Goal: Task Accomplishment & Management: Complete application form

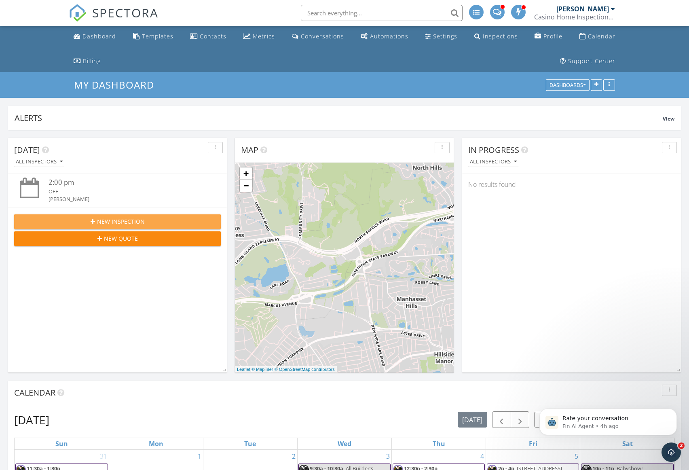
click at [148, 222] on div "New Inspection" at bounding box center [118, 221] width 194 height 8
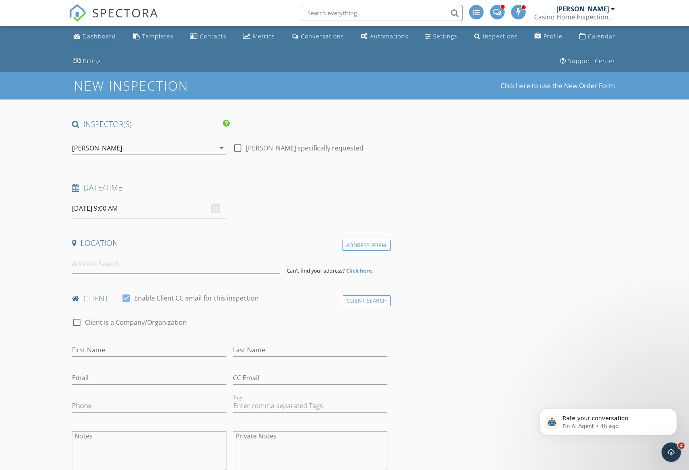
click at [106, 32] on link "Dashboard" at bounding box center [94, 36] width 49 height 15
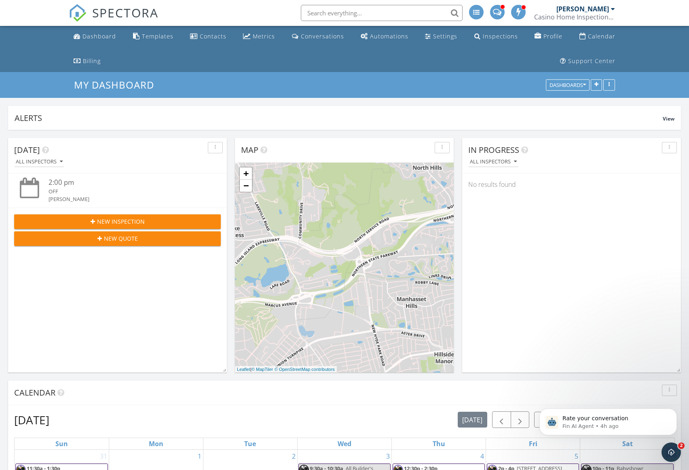
click at [138, 224] on span "New Inspection" at bounding box center [121, 221] width 48 height 8
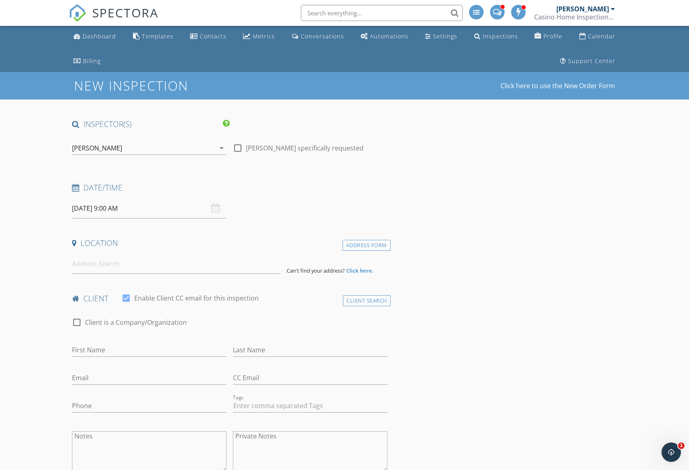
click at [131, 148] on div "[PERSON_NAME]" at bounding box center [143, 148] width 143 height 13
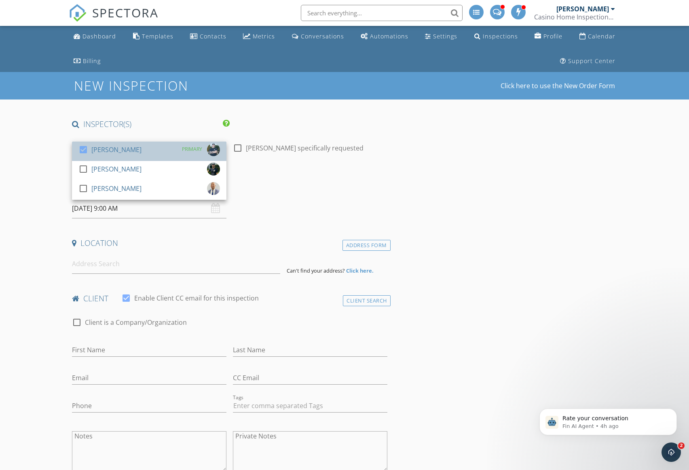
click at [113, 153] on div "[PERSON_NAME]" at bounding box center [116, 149] width 50 height 13
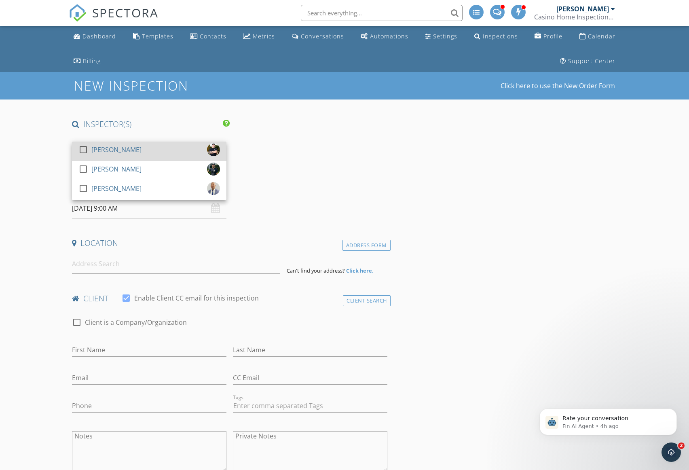
click at [111, 157] on div "check_box_outline_blank Michael Marden" at bounding box center [109, 151] width 63 height 16
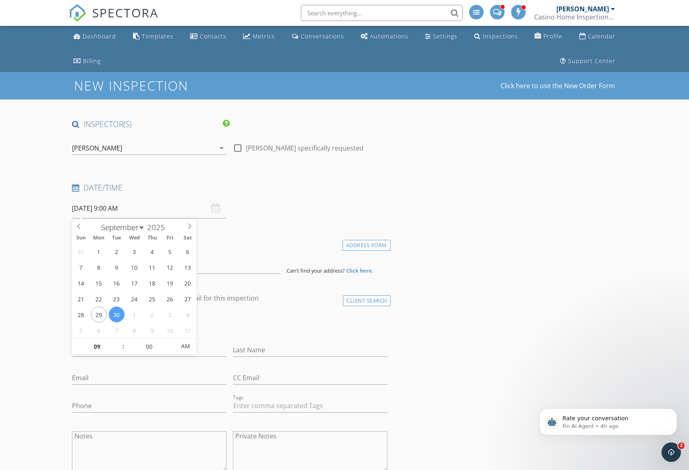
click at [132, 210] on input "09/30/2025 9:00 AM" at bounding box center [149, 209] width 155 height 20
click at [109, 212] on input "09/30/2025 9:00 AM" at bounding box center [149, 209] width 155 height 20
type input "09/29/2025 9:00 AM"
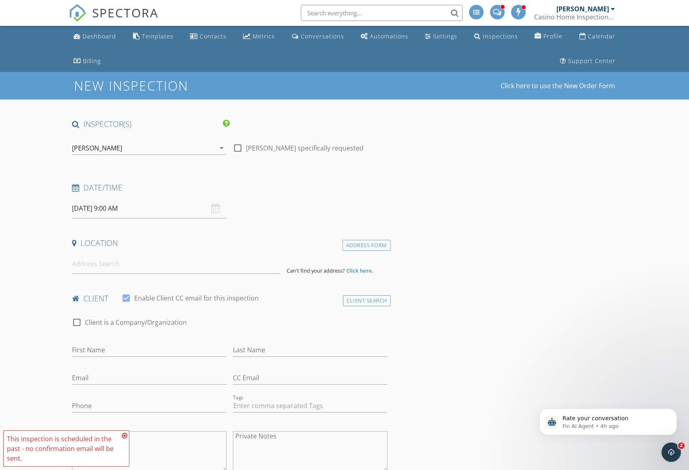
click at [127, 214] on input "09/29/2025 9:00 AM" at bounding box center [149, 209] width 155 height 20
click at [106, 349] on input "09" at bounding box center [97, 347] width 50 height 16
type input "12"
type input "09/29/2025 12:00 AM"
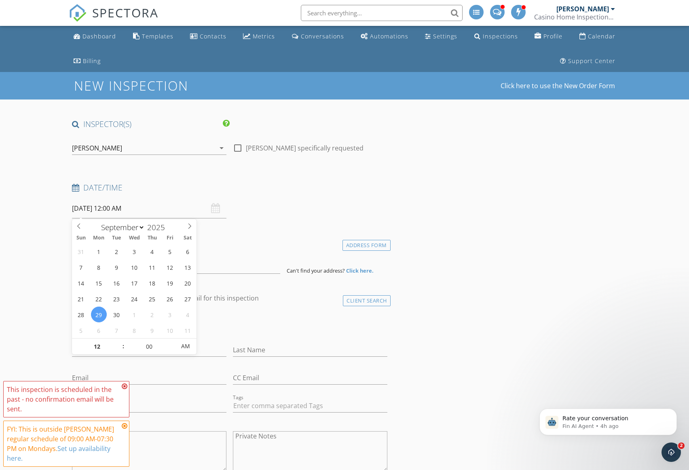
click at [131, 208] on input "09/29/2025 12:00 AM" at bounding box center [149, 209] width 155 height 20
type input "01"
type input "09/29/2025 1:00 AM"
click at [117, 341] on span at bounding box center [119, 343] width 6 height 8
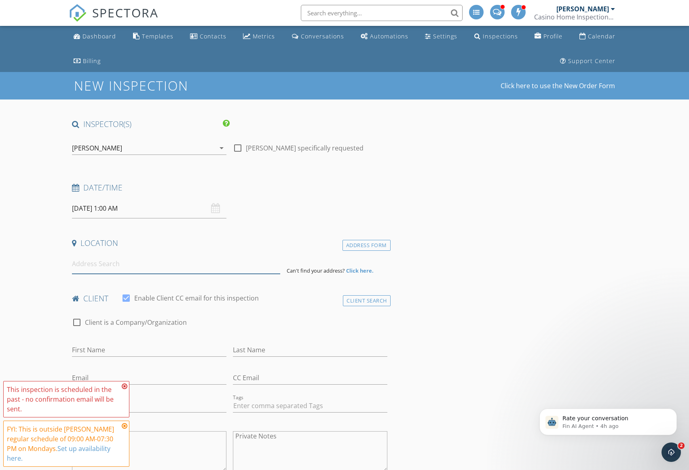
click at [95, 272] on input at bounding box center [176, 264] width 208 height 20
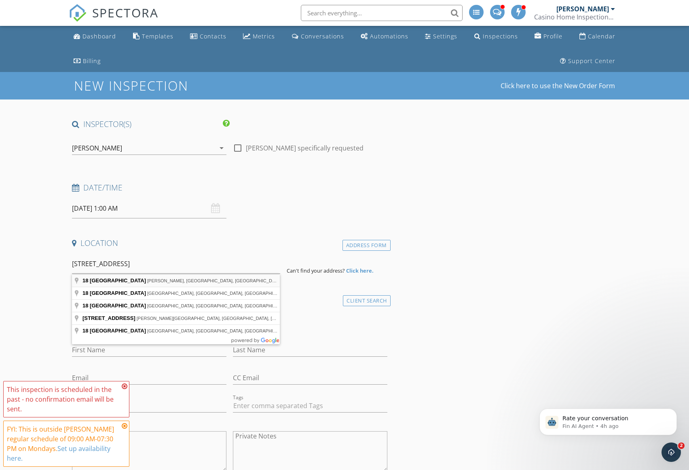
type input "18 Hilltop Place, Albertson, NY, USA"
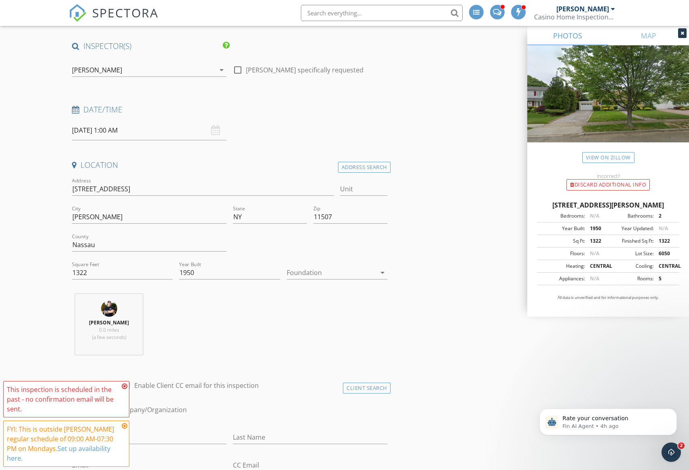
scroll to position [81, 0]
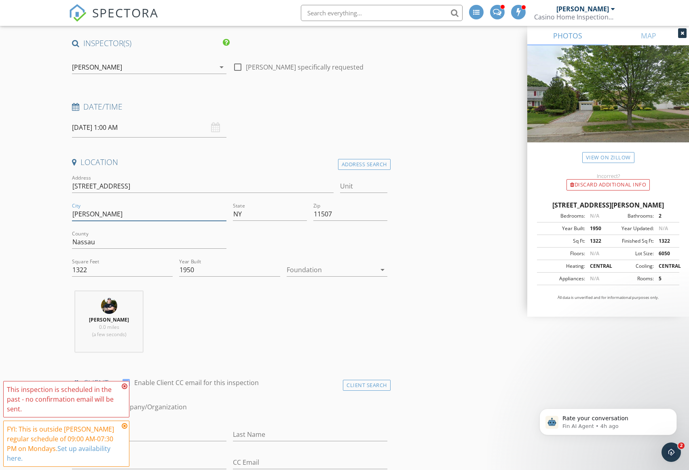
drag, startPoint x: 103, startPoint y: 214, endPoint x: 15, endPoint y: 224, distance: 88.3
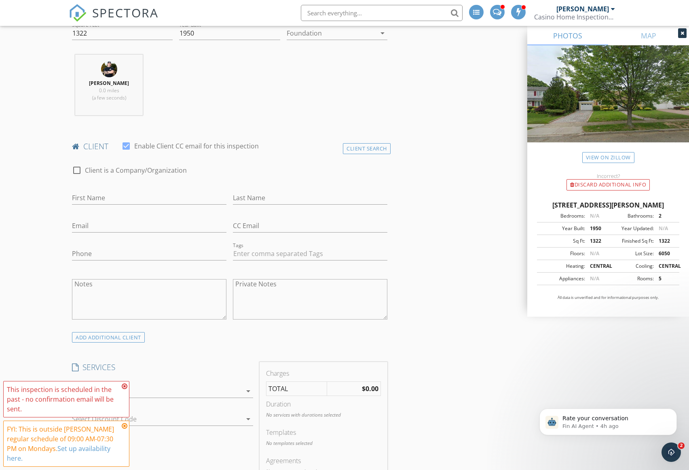
scroll to position [324, 0]
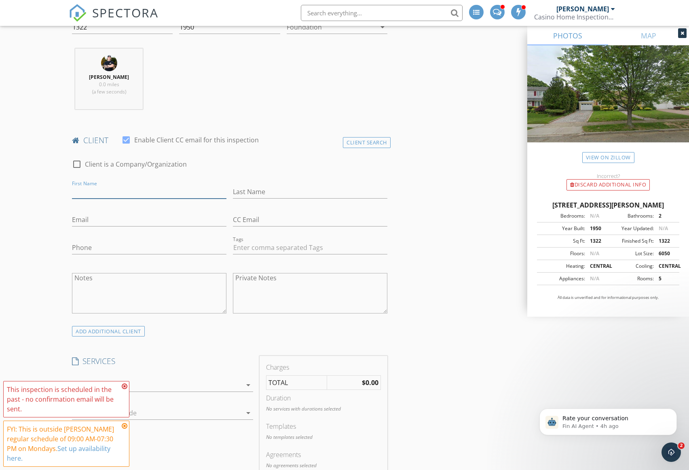
click at [121, 187] on input "First Name" at bounding box center [149, 191] width 155 height 13
type input "mike"
type input "marden"
click at [123, 226] on input "Email" at bounding box center [149, 219] width 155 height 13
type input "mkmarden22@gmail.com"
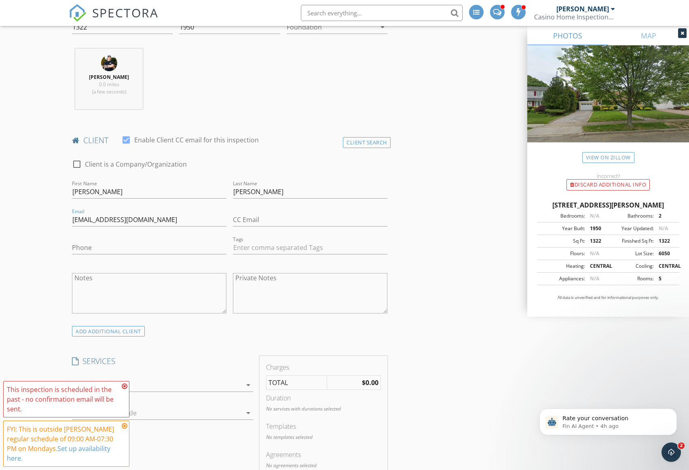
click at [81, 248] on input "Phone" at bounding box center [149, 247] width 155 height 13
type input "718-679-2750"
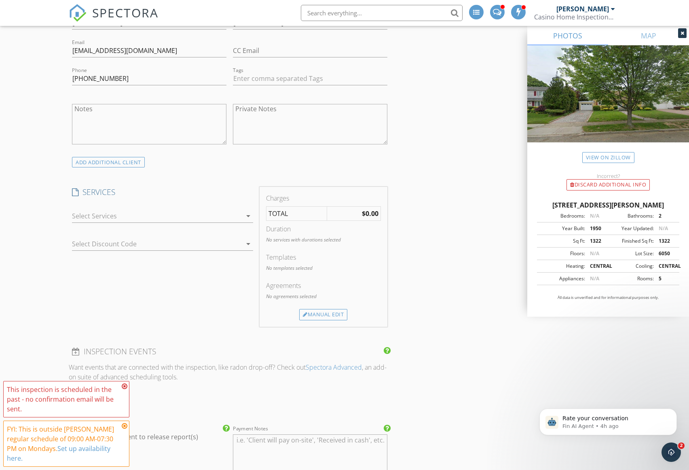
scroll to position [526, 0]
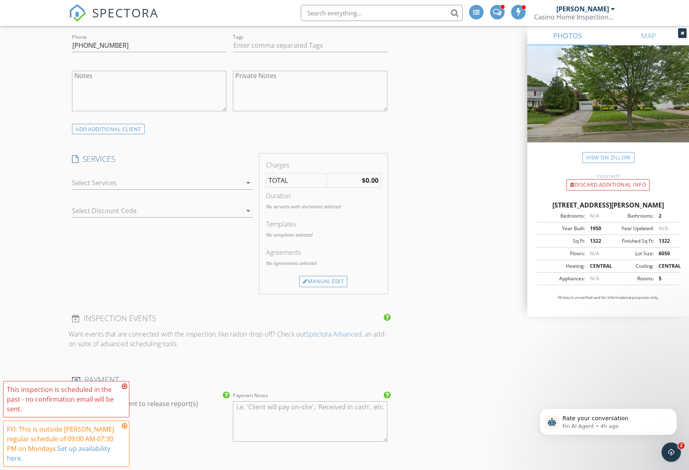
click at [89, 185] on div at bounding box center [157, 182] width 170 height 13
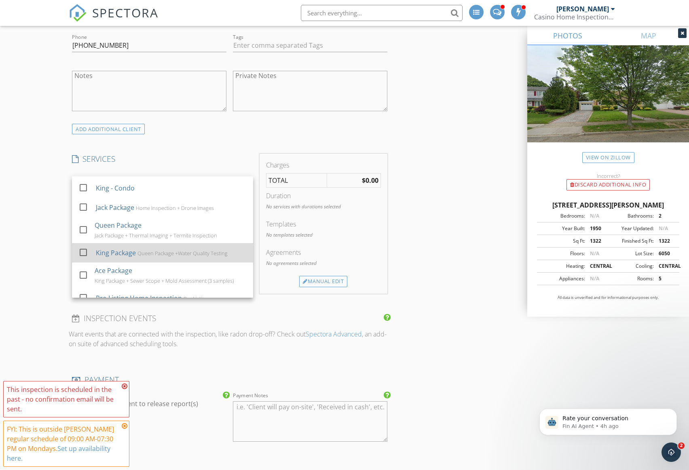
scroll to position [40, 0]
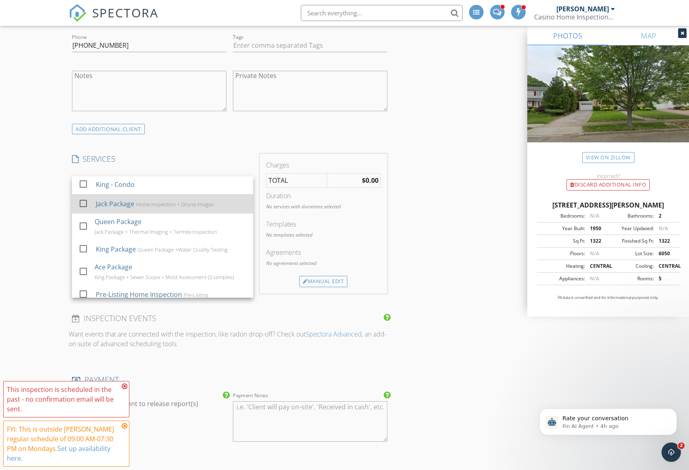
click at [109, 204] on div "Jack Package" at bounding box center [115, 204] width 38 height 10
checkbox input "true"
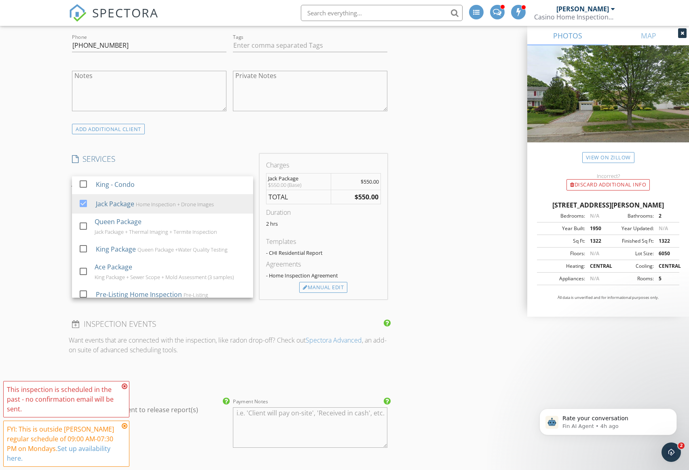
click at [55, 213] on div "New Inspection Click here to use the New Order Form INSPECTOR(S) check_box Mich…" at bounding box center [344, 335] width 689 height 1578
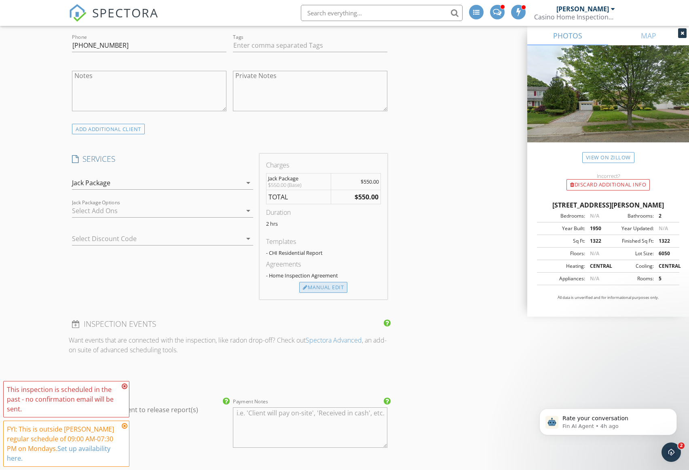
click at [339, 290] on div "Manual Edit" at bounding box center [323, 287] width 48 height 11
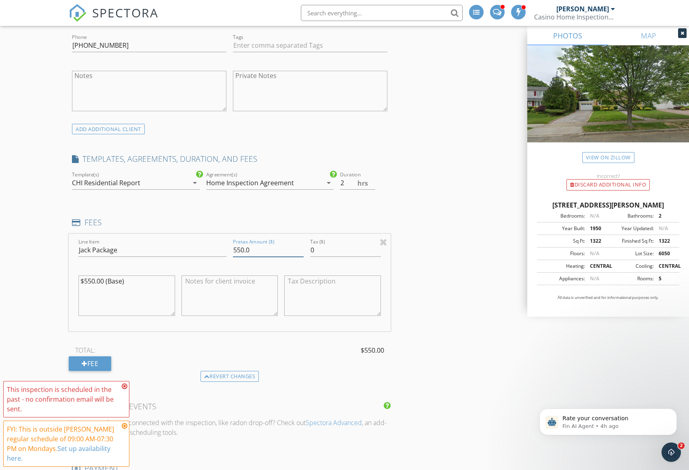
drag, startPoint x: 258, startPoint y: 252, endPoint x: 166, endPoint y: 250, distance: 92.2
click at [169, 250] on div "Line Item Jack Package Pretax Amount ($) 550.0 Tax ($) 0 $550.00 (Base)" at bounding box center [230, 282] width 322 height 97
type input "800"
click at [37, 248] on div "New Inspection Click here to use the New Order Form INSPECTOR(S) check_box Mich…" at bounding box center [344, 376] width 689 height 1660
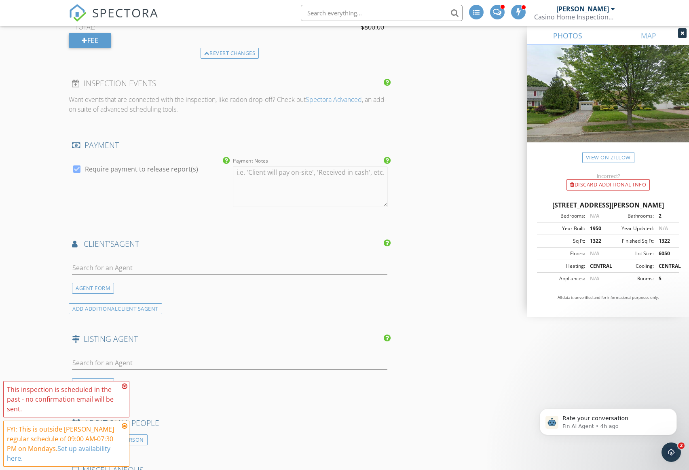
scroll to position [849, 0]
click at [125, 386] on icon at bounding box center [125, 386] width 6 height 6
click at [124, 424] on icon at bounding box center [125, 426] width 6 height 6
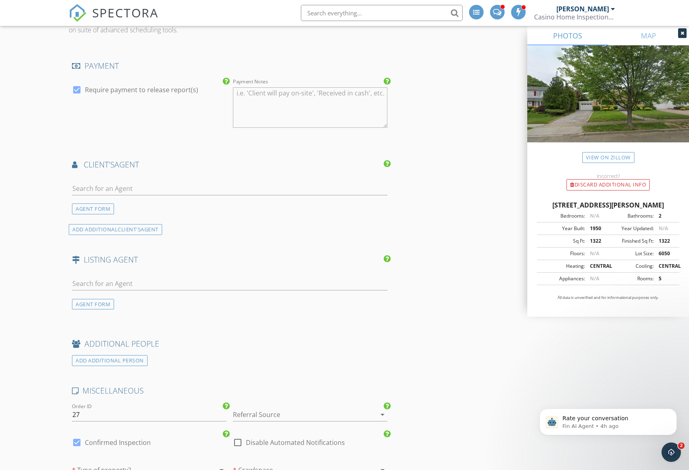
scroll to position [930, 0]
click at [134, 193] on input "text" at bounding box center [229, 186] width 315 height 13
type input "kae"
drag, startPoint x: 55, startPoint y: 201, endPoint x: 70, endPoint y: 214, distance: 19.5
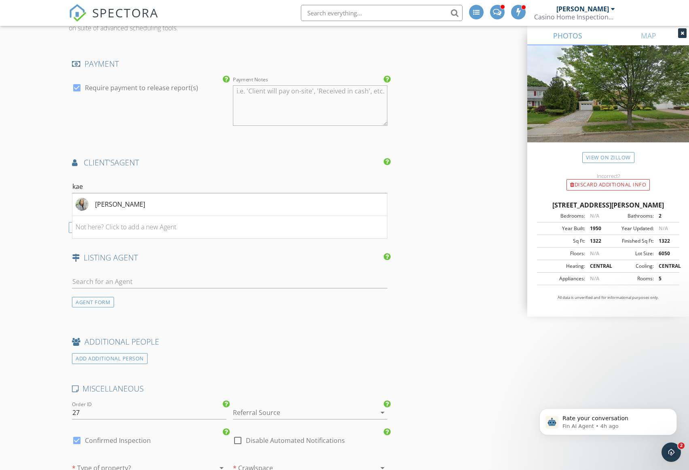
click at [157, 209] on li "[PERSON_NAME]" at bounding box center [229, 204] width 314 height 23
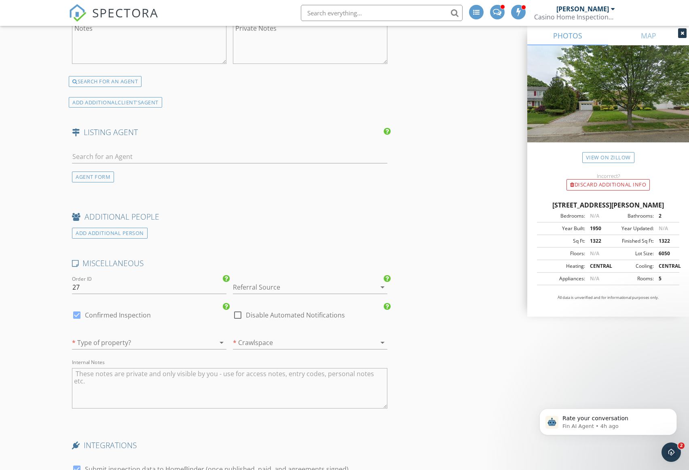
scroll to position [1213, 0]
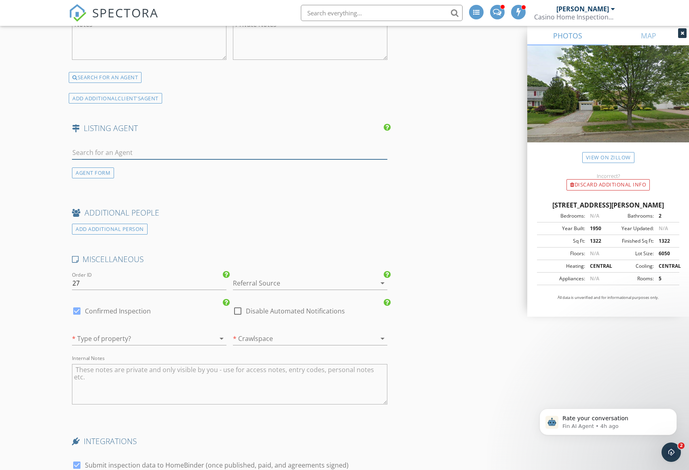
click at [120, 153] on input "text" at bounding box center [229, 152] width 315 height 13
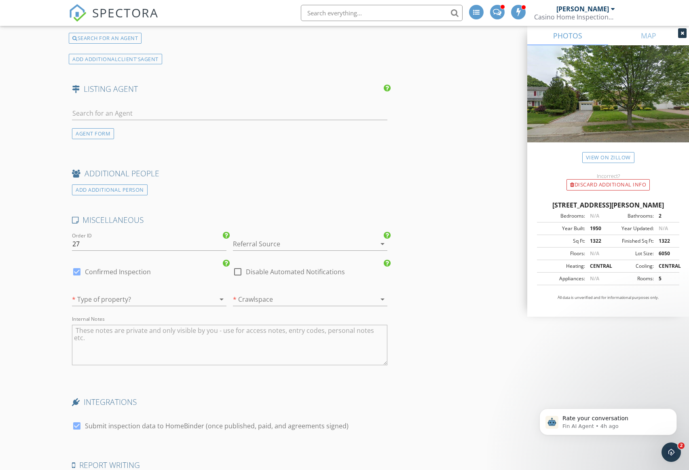
scroll to position [1254, 0]
click at [275, 241] on div at bounding box center [299, 242] width 132 height 13
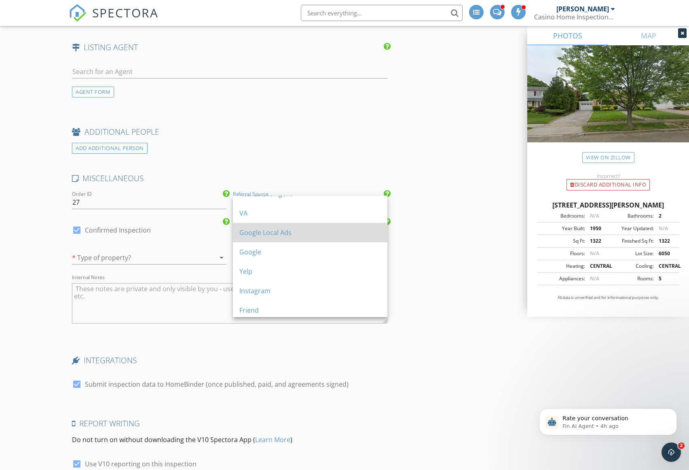
scroll to position [0, 0]
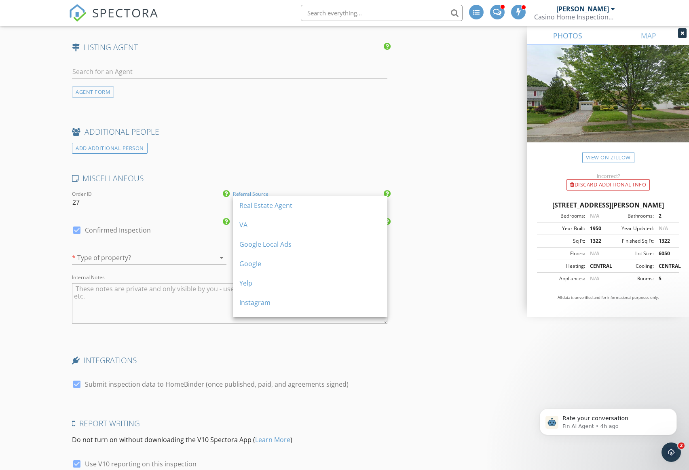
click at [303, 203] on div "Real Estate Agent" at bounding box center [310, 206] width 142 height 10
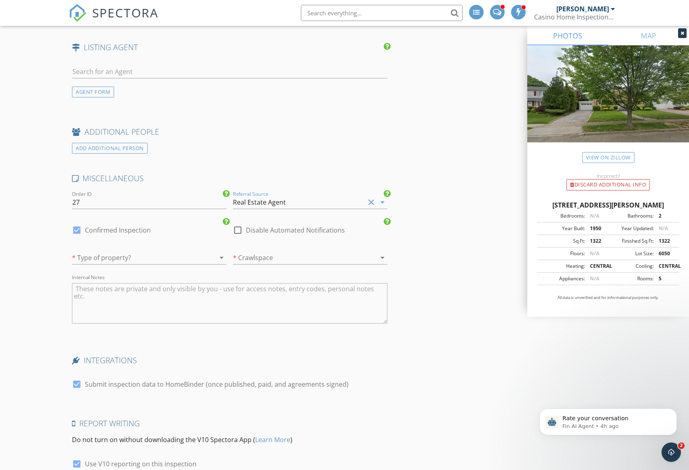
click at [277, 255] on div at bounding box center [299, 257] width 132 height 13
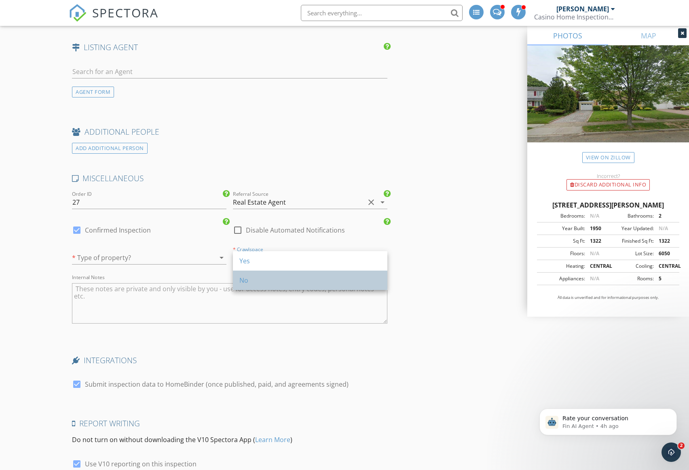
click at [264, 279] on div "No" at bounding box center [310, 280] width 142 height 10
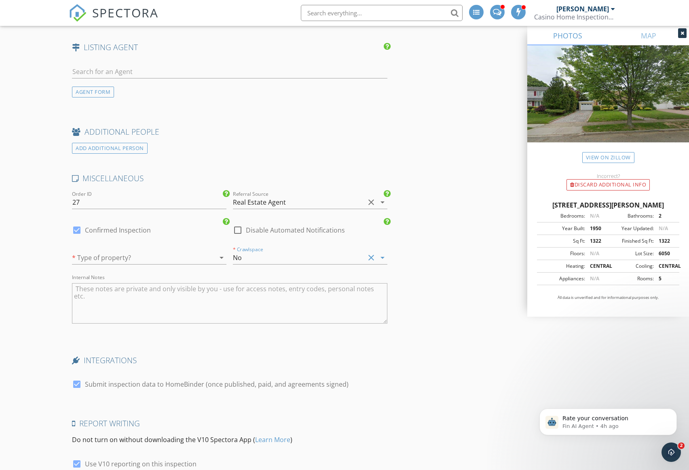
click at [160, 259] on div at bounding box center [138, 257] width 132 height 13
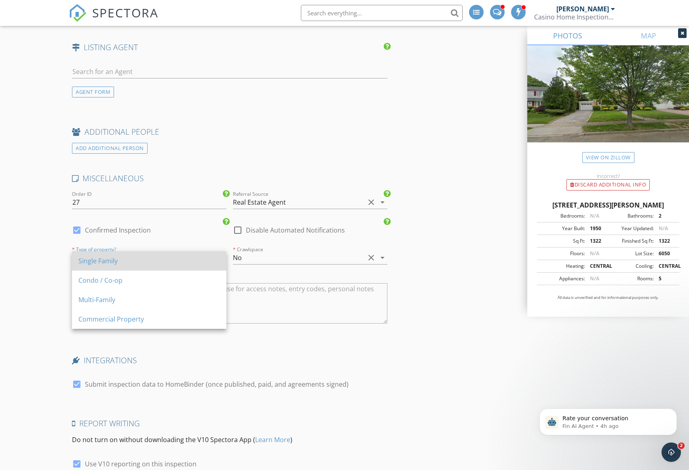
click at [129, 264] on div "Single Family" at bounding box center [149, 261] width 142 height 10
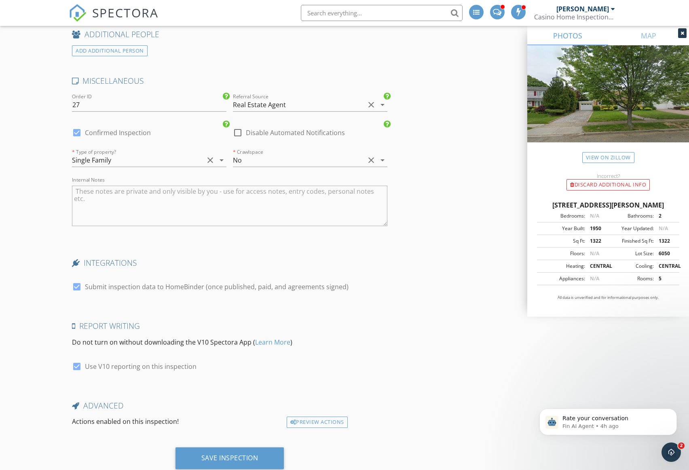
scroll to position [1416, 0]
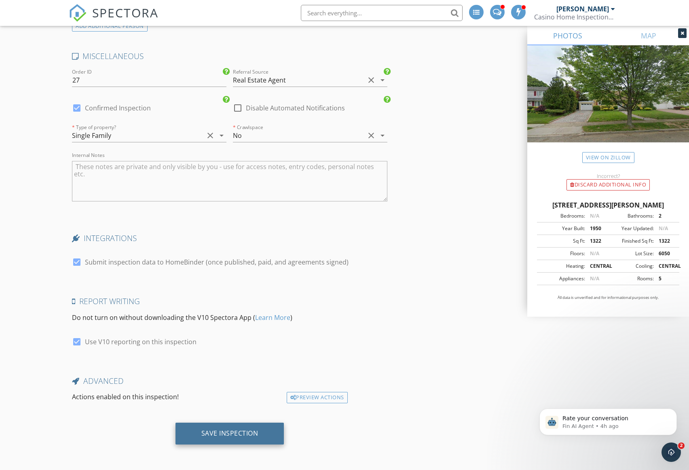
click at [206, 436] on div "Save Inspection" at bounding box center [229, 433] width 57 height 8
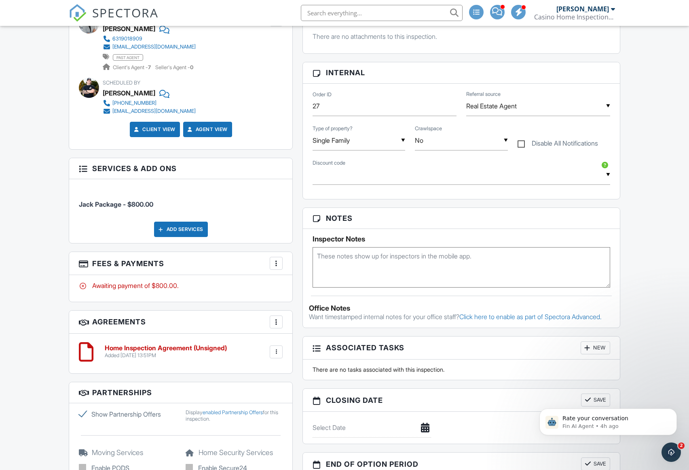
scroll to position [404, 0]
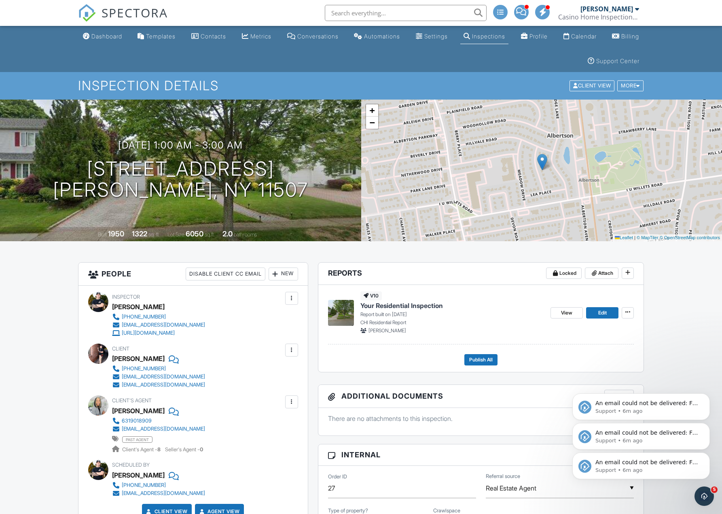
click at [689, 453] on icon "Dismiss notification" at bounding box center [708, 455] width 4 height 4
click at [689, 455] on button "Dismiss notification" at bounding box center [707, 455] width 8 height 8
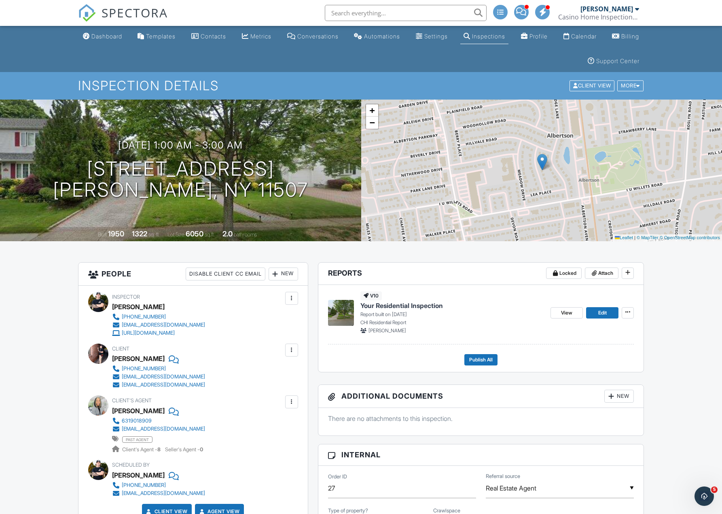
click at [412, 306] on span "Your Residential Inspection" at bounding box center [401, 305] width 83 height 9
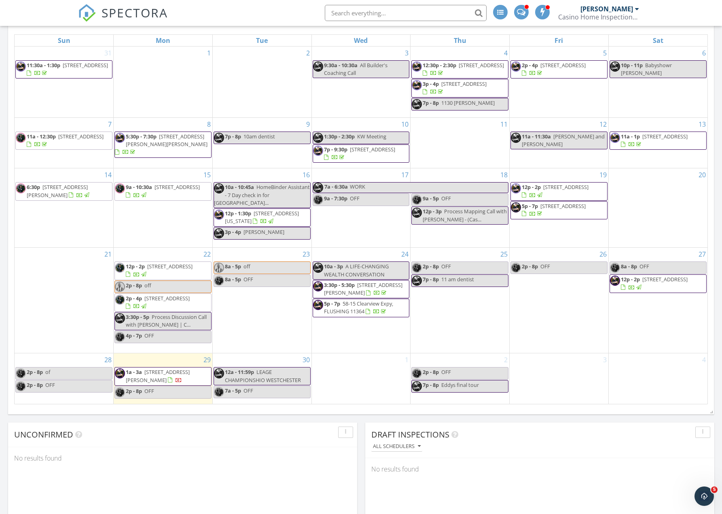
scroll to position [404, 0]
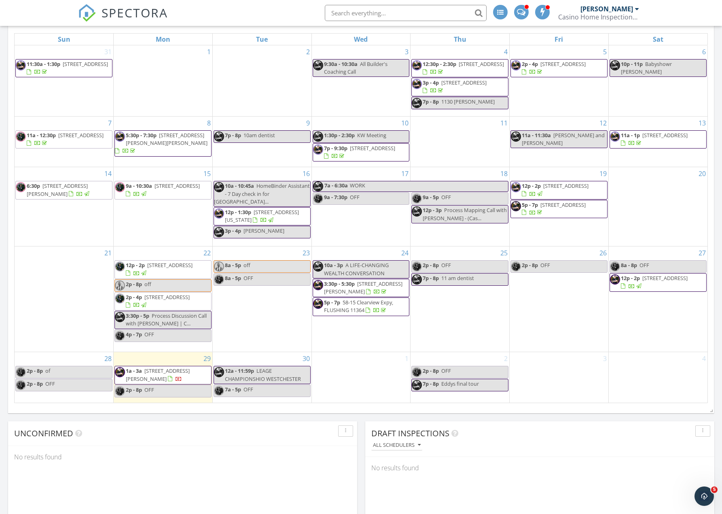
click at [629, 282] on span "12p - 2p [STREET_ADDRESS]" at bounding box center [658, 282] width 96 height 16
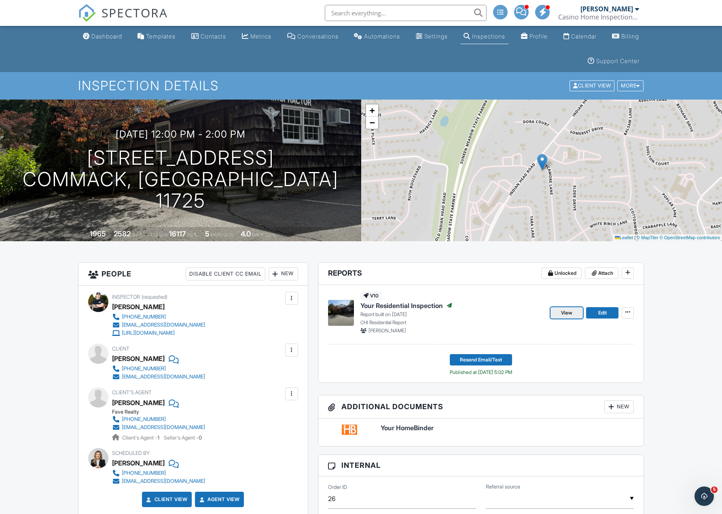
click at [575, 311] on link "View" at bounding box center [566, 312] width 32 height 11
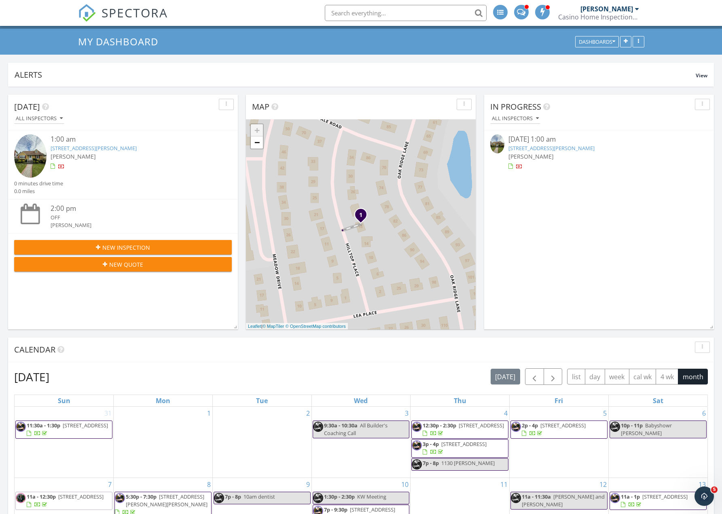
scroll to position [40, 0]
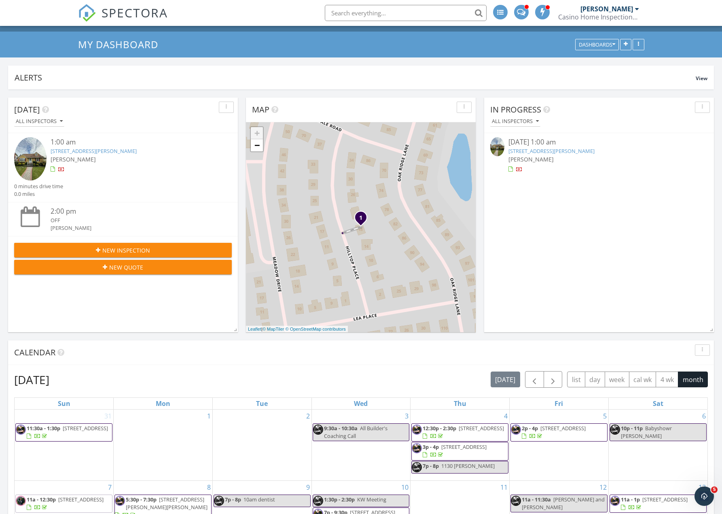
click at [119, 163] on div "[PERSON_NAME]" at bounding box center [132, 159] width 163 height 8
